Goal: Information Seeking & Learning: Learn about a topic

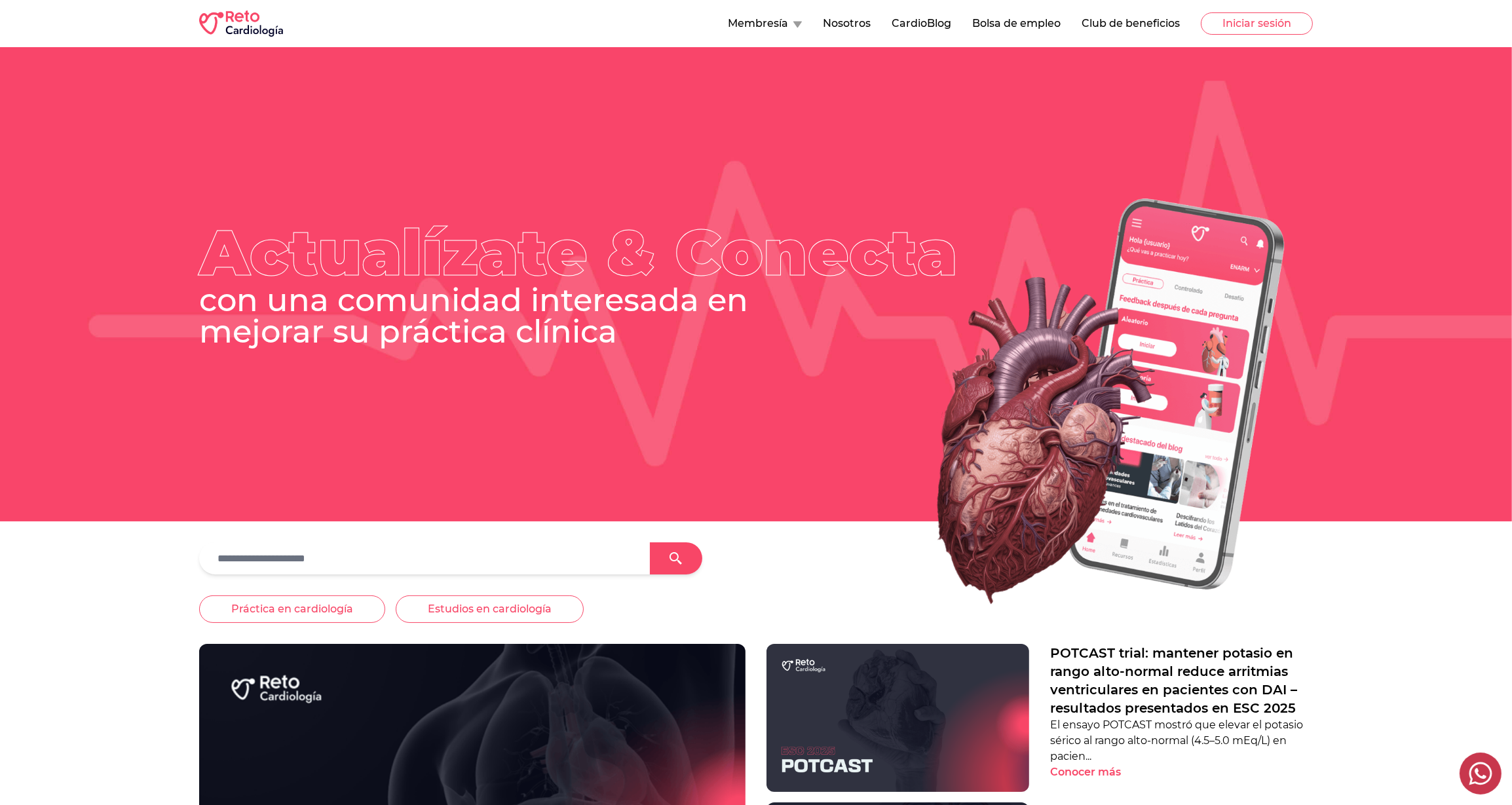
scroll to position [172, 0]
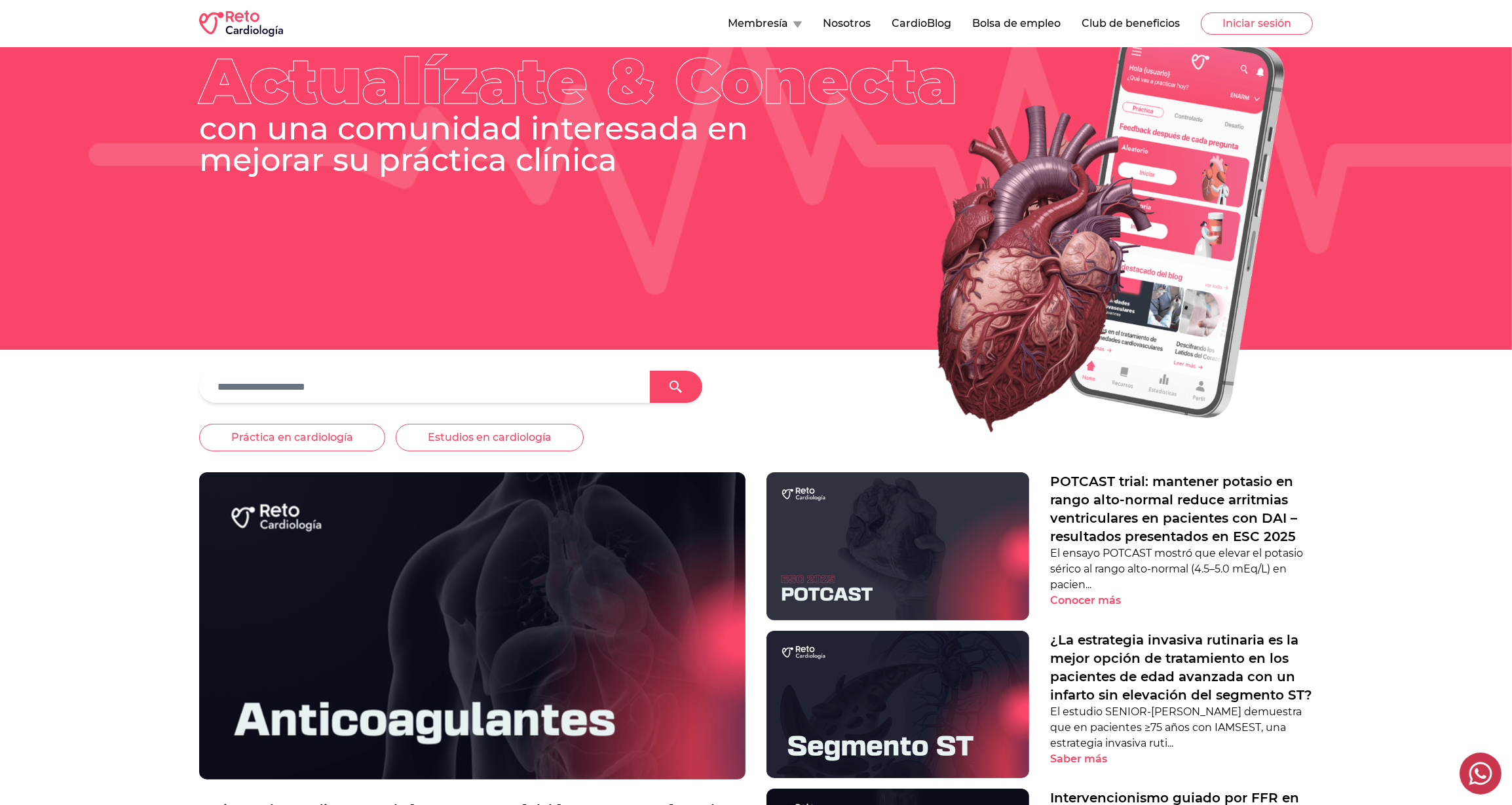
click at [1006, 23] on button "Bolsa de empleo" at bounding box center [1017, 23] width 88 height 15
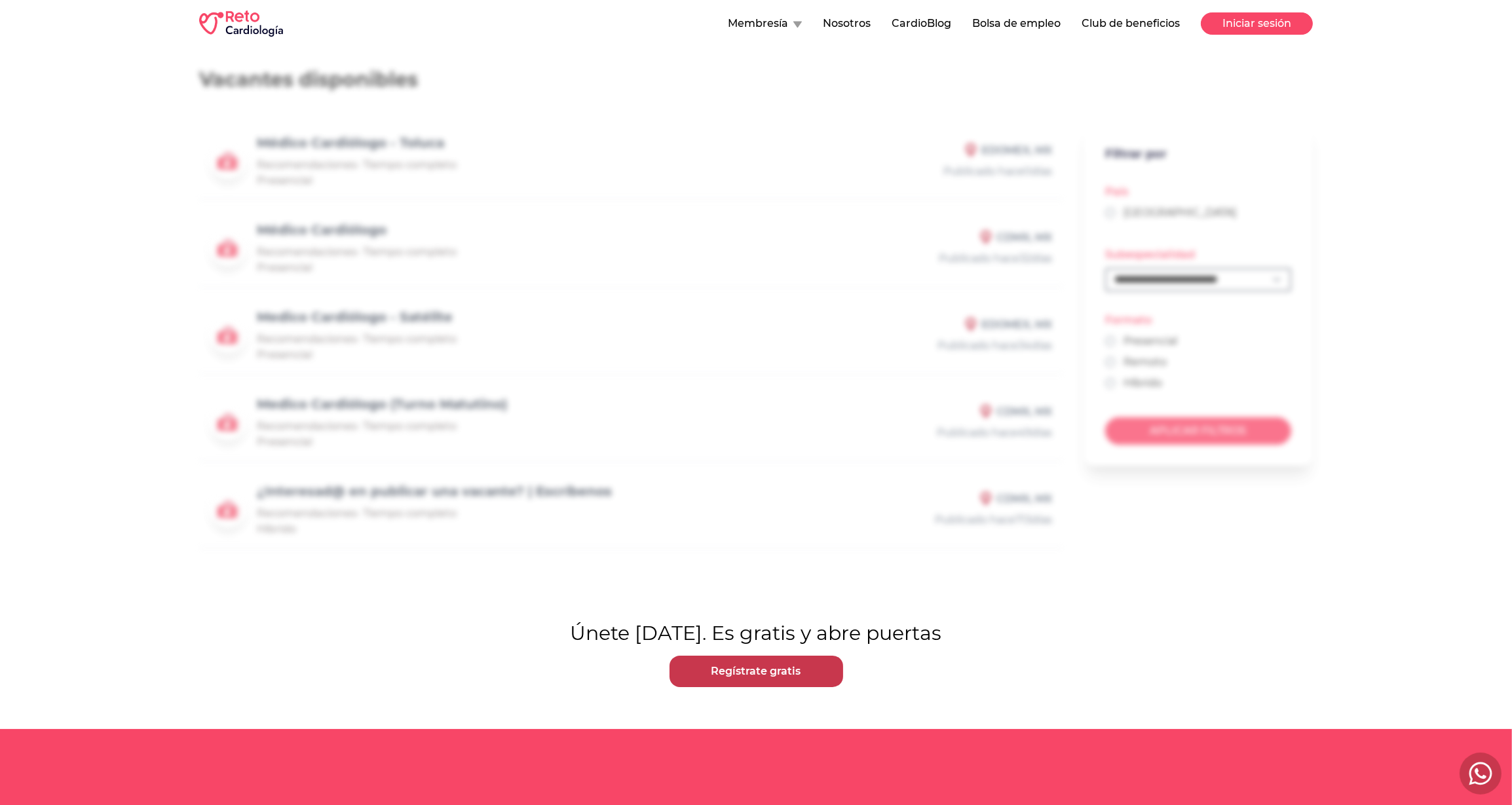
click at [1266, 13] on button "Iniciar sesión" at bounding box center [1257, 23] width 112 height 23
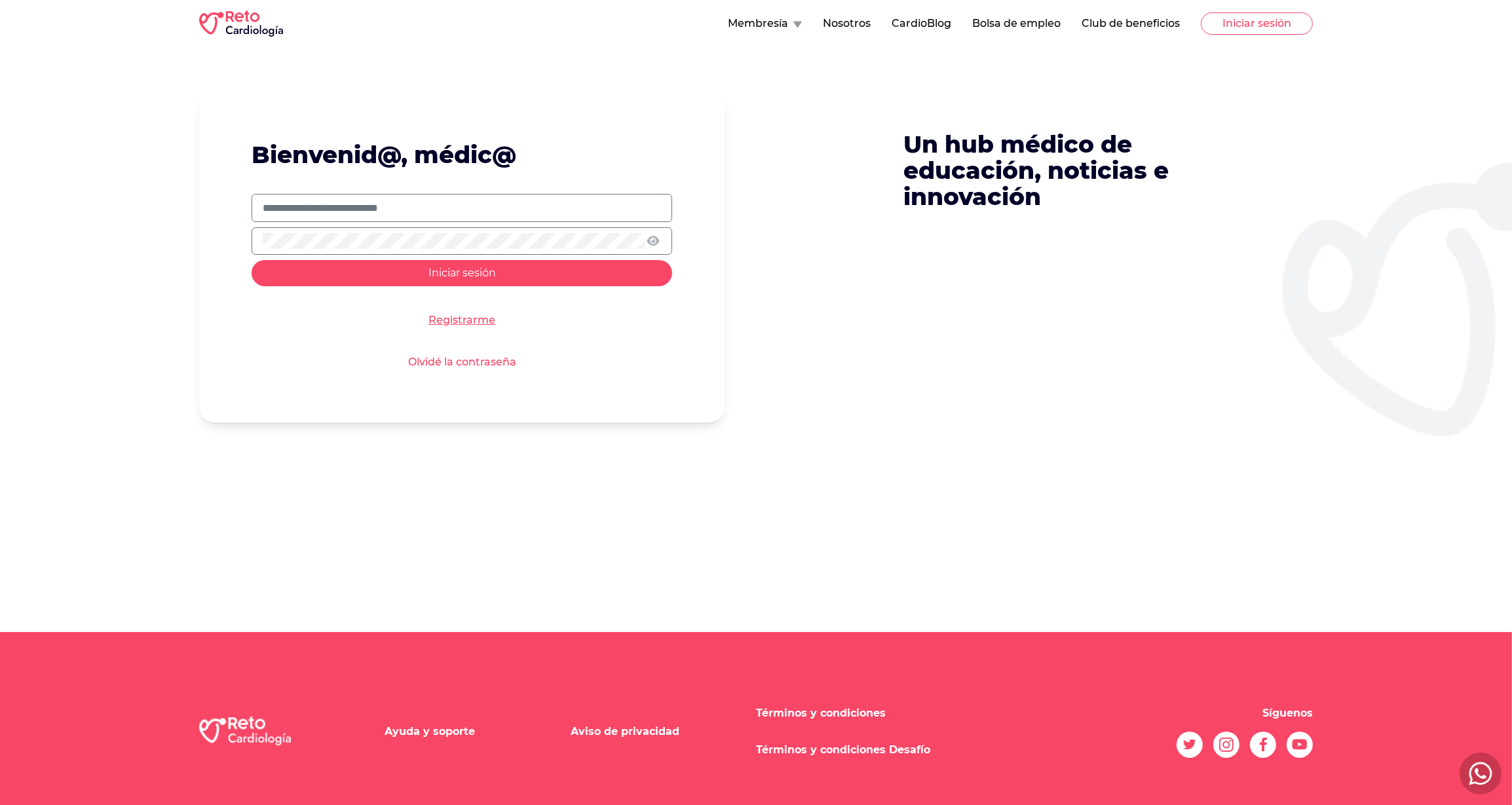
click at [528, 192] on form "Bienvenid@, médic@ Iniciar sesión Registrarme Olvidé la contraseña" at bounding box center [461, 256] width 525 height 333
click at [591, 217] on label at bounding box center [461, 207] width 421 height 28
click at [591, 216] on input "text" at bounding box center [462, 208] width 398 height 15
type input "**********"
click at [251, 260] on button "Iniciar sesión" at bounding box center [461, 273] width 421 height 26
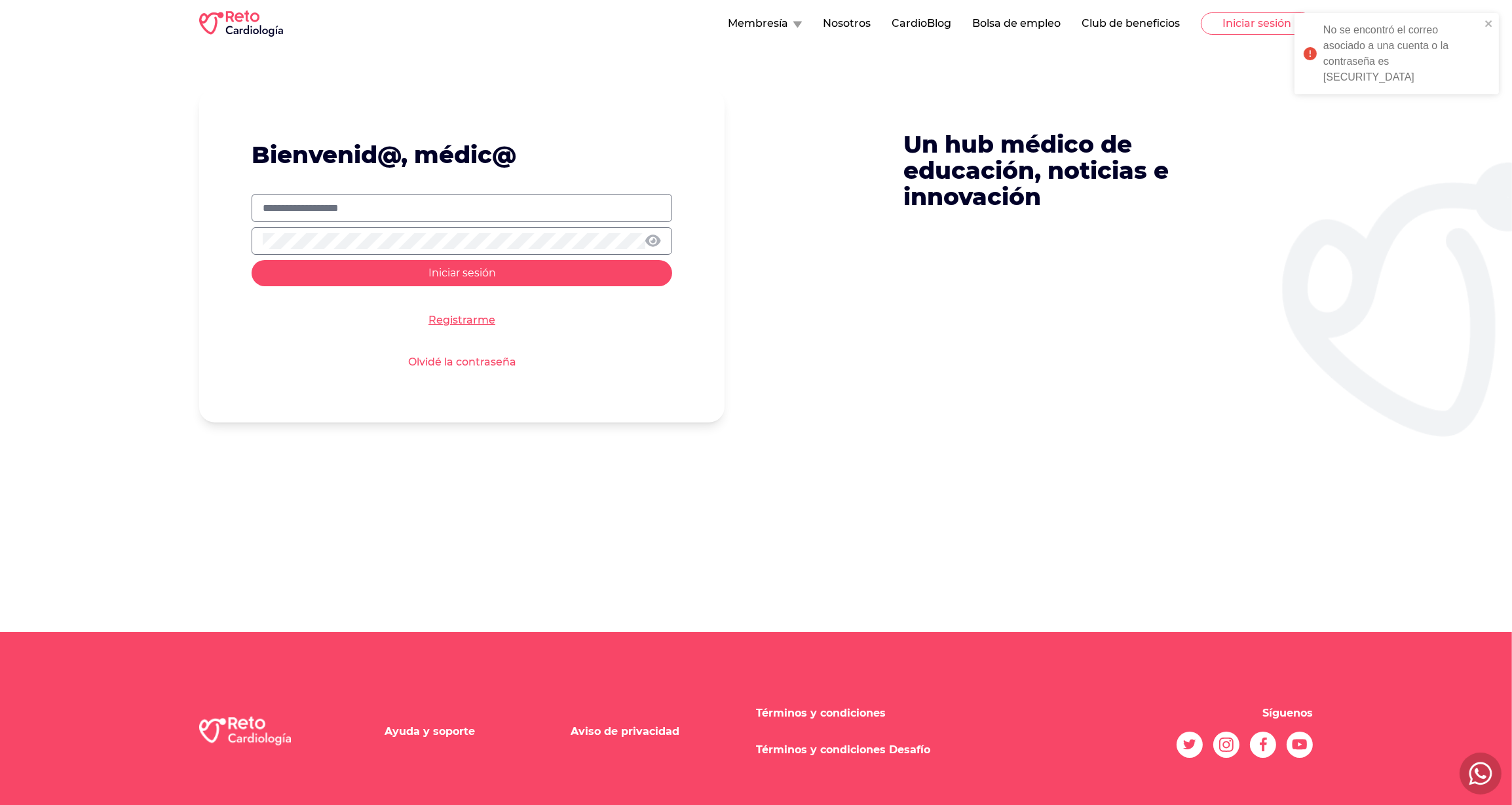
click at [653, 240] on icon at bounding box center [653, 240] width 15 height 13
click at [432, 250] on div at bounding box center [461, 240] width 421 height 28
click at [251, 260] on button "Iniciar sesión" at bounding box center [461, 273] width 421 height 26
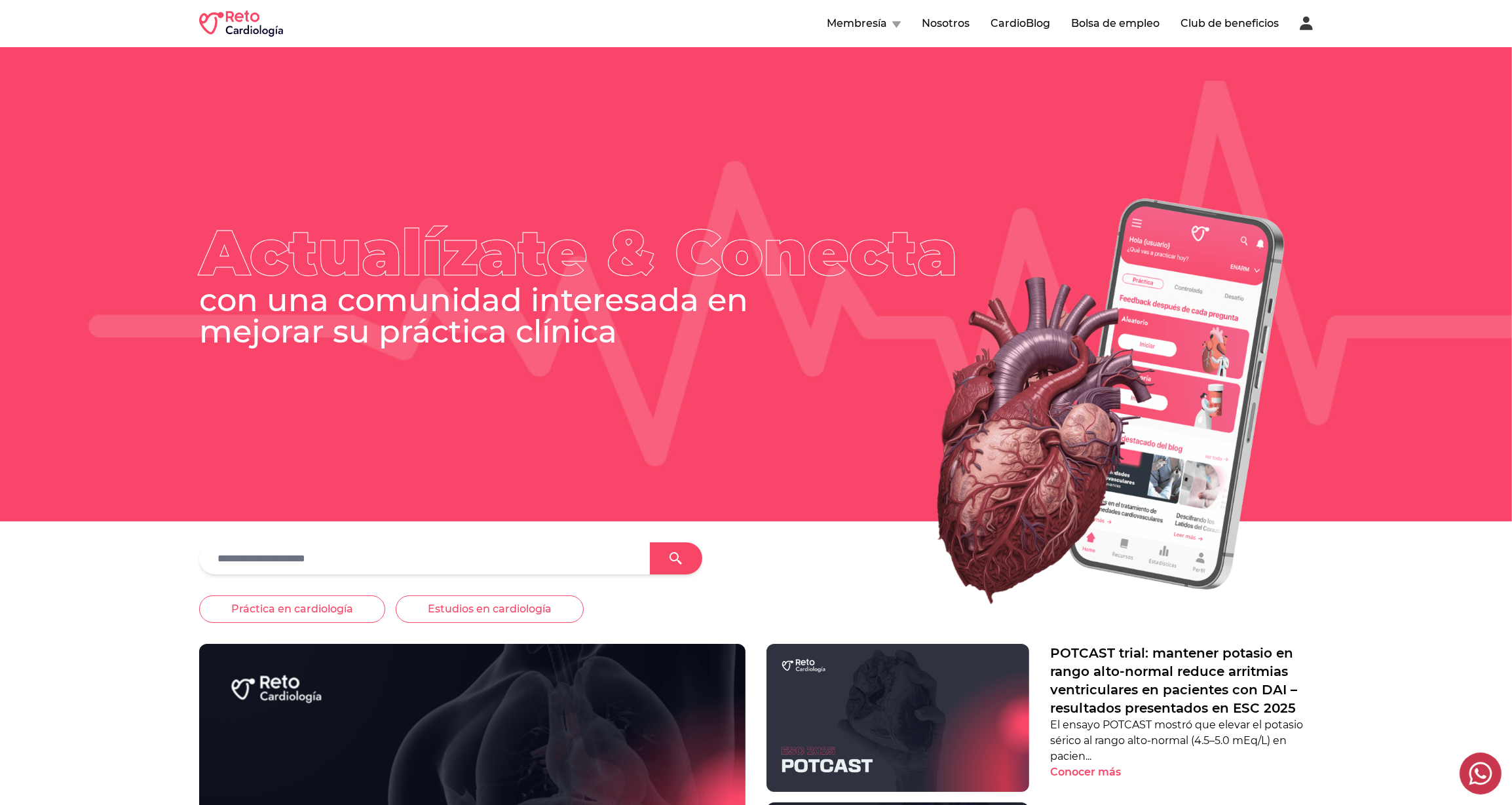
click at [1092, 23] on button "Bolsa de empleo" at bounding box center [1116, 23] width 88 height 15
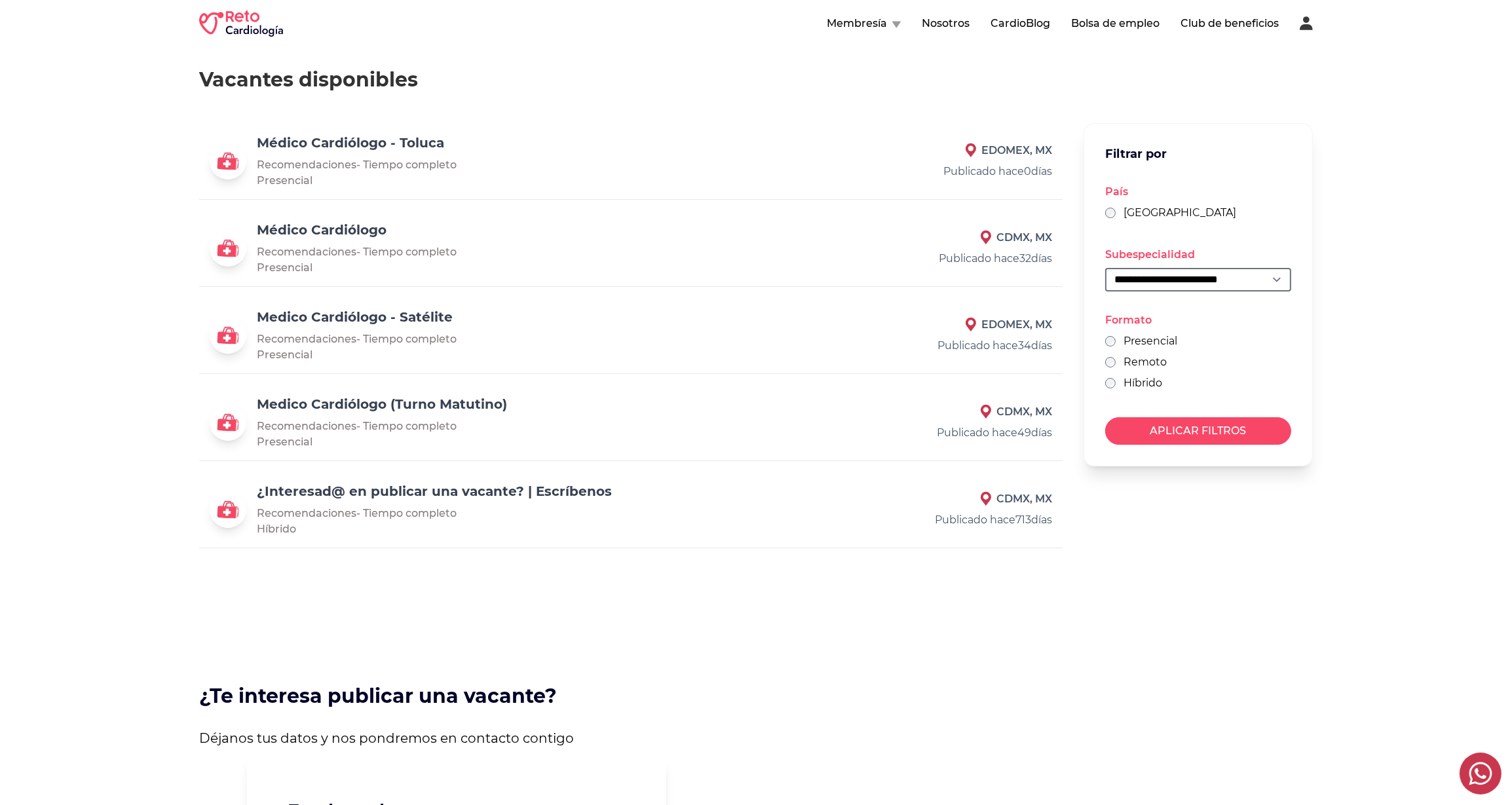
click at [372, 235] on link "Médico Cardiólogo" at bounding box center [321, 230] width 130 height 15
click at [367, 316] on link "Medico Cardiólogo - Satélite" at bounding box center [355, 316] width 196 height 15
click at [365, 393] on div "Medico Cardiólogo (Turno Matutino) Recomendaciones - Tiempo completo Presencial…" at bounding box center [630, 422] width 864 height 77
click at [368, 402] on link "Medico Cardiólogo (Turno Matutino)" at bounding box center [382, 403] width 250 height 15
click at [364, 489] on link "¿Interesad@ en publicar una vacante? | Escríbenos" at bounding box center [434, 491] width 355 height 15
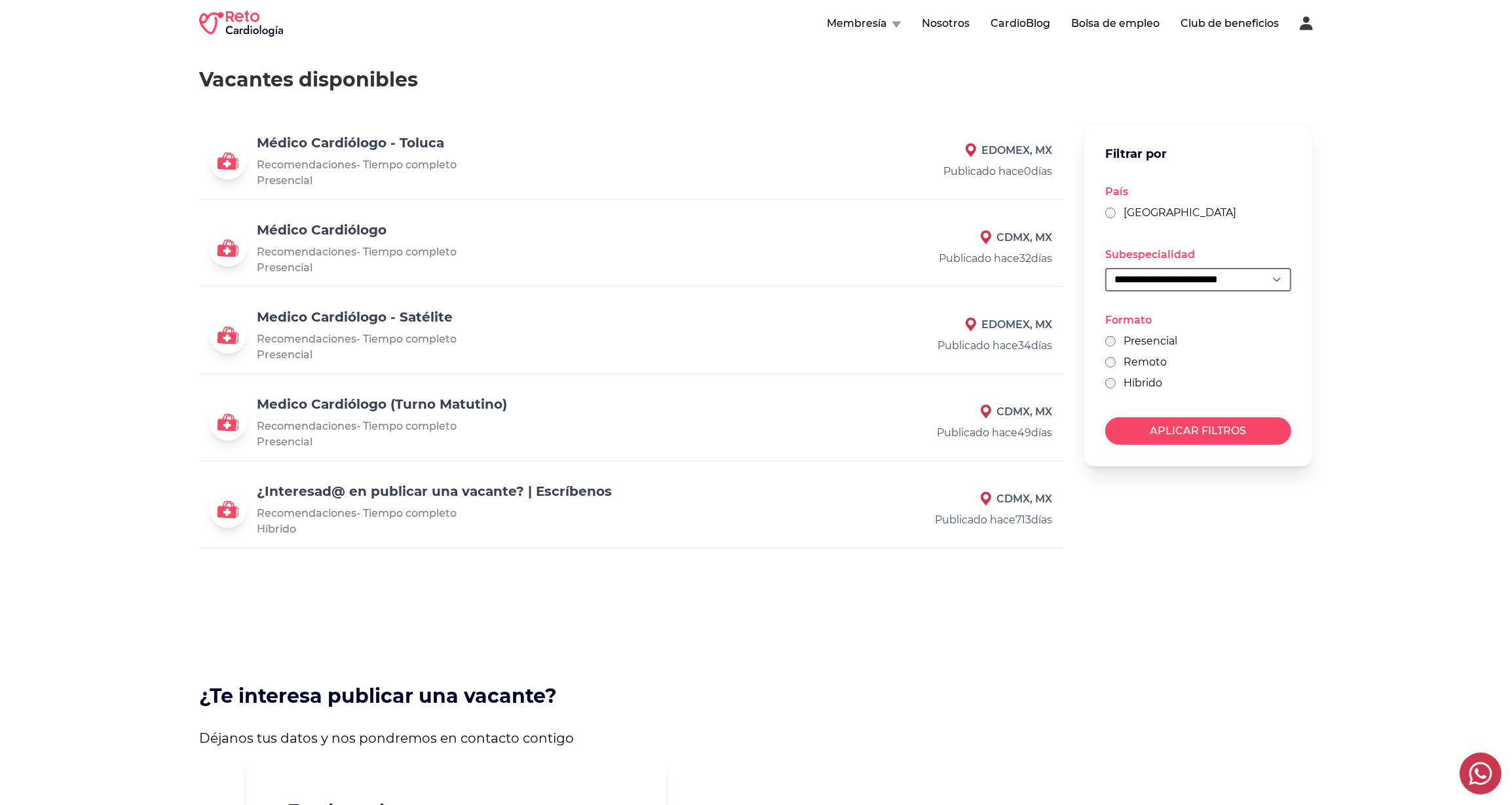
click at [610, 51] on div "**********" at bounding box center [756, 312] width 1512 height 532
click at [598, 47] on div "**********" at bounding box center [756, 312] width 1512 height 532
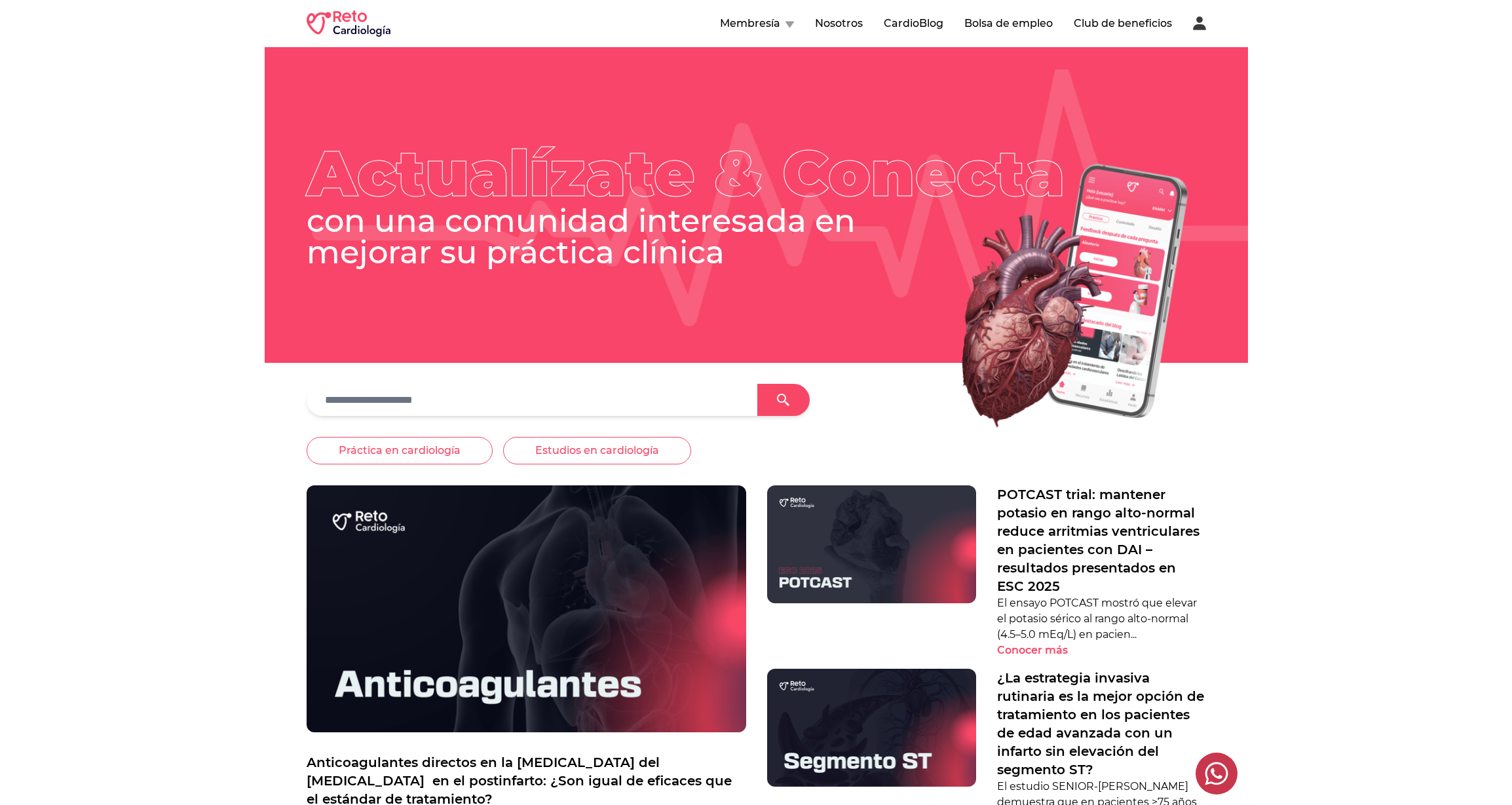
scroll to position [334, 0]
